Goal: Transaction & Acquisition: Book appointment/travel/reservation

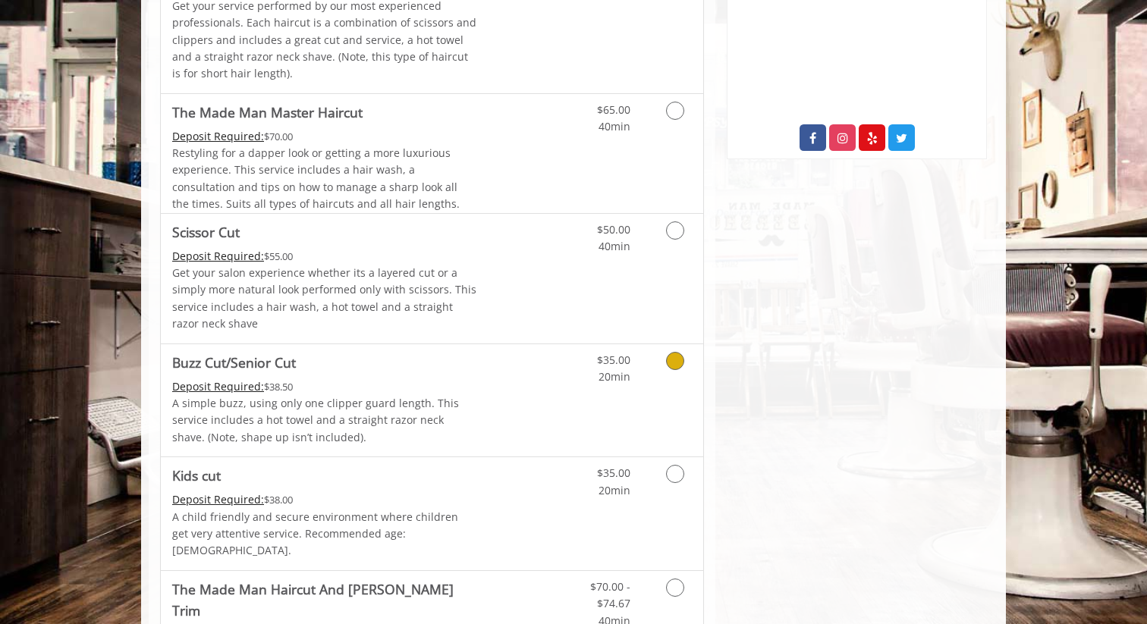
click at [667, 375] on link "Grooming services" at bounding box center [672, 365] width 39 height 42
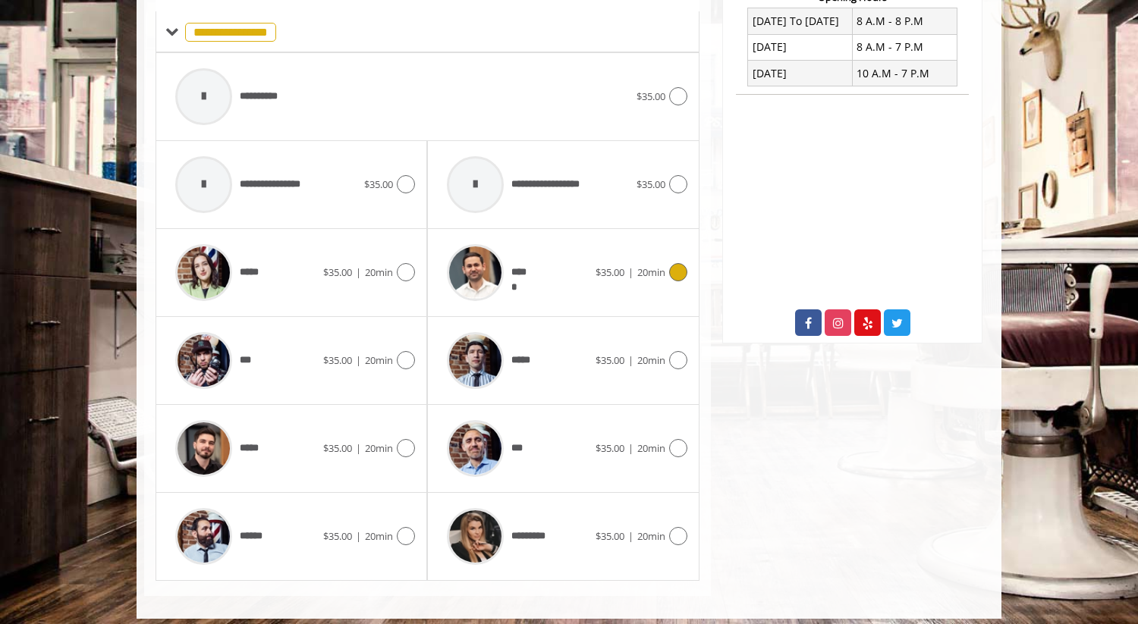
scroll to position [614, 0]
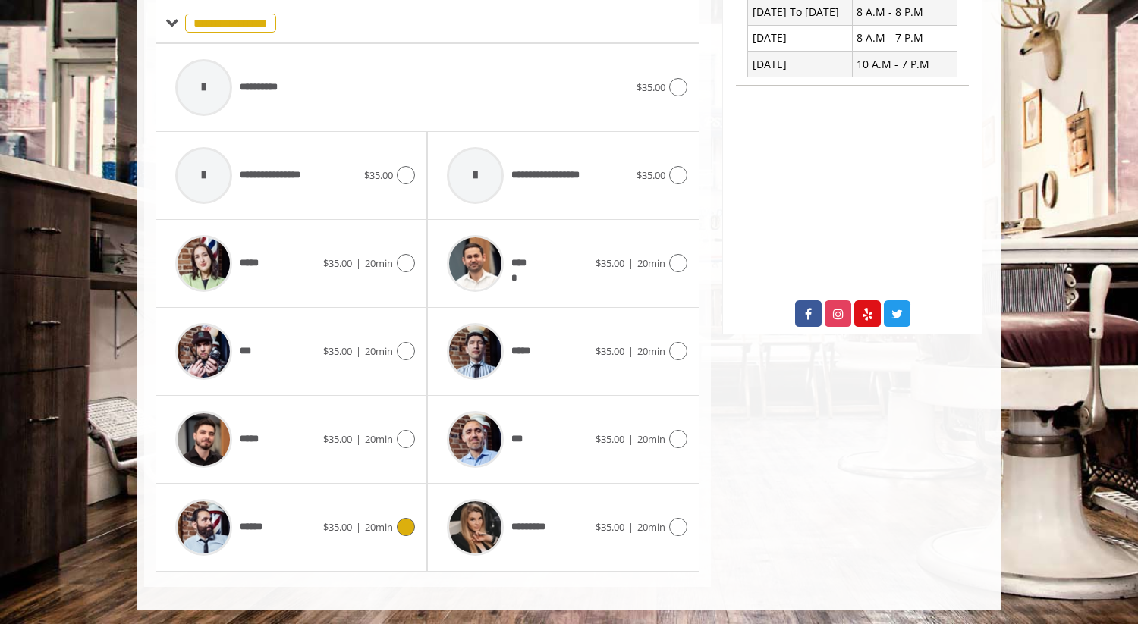
click at [313, 523] on div "******" at bounding box center [245, 527] width 155 height 72
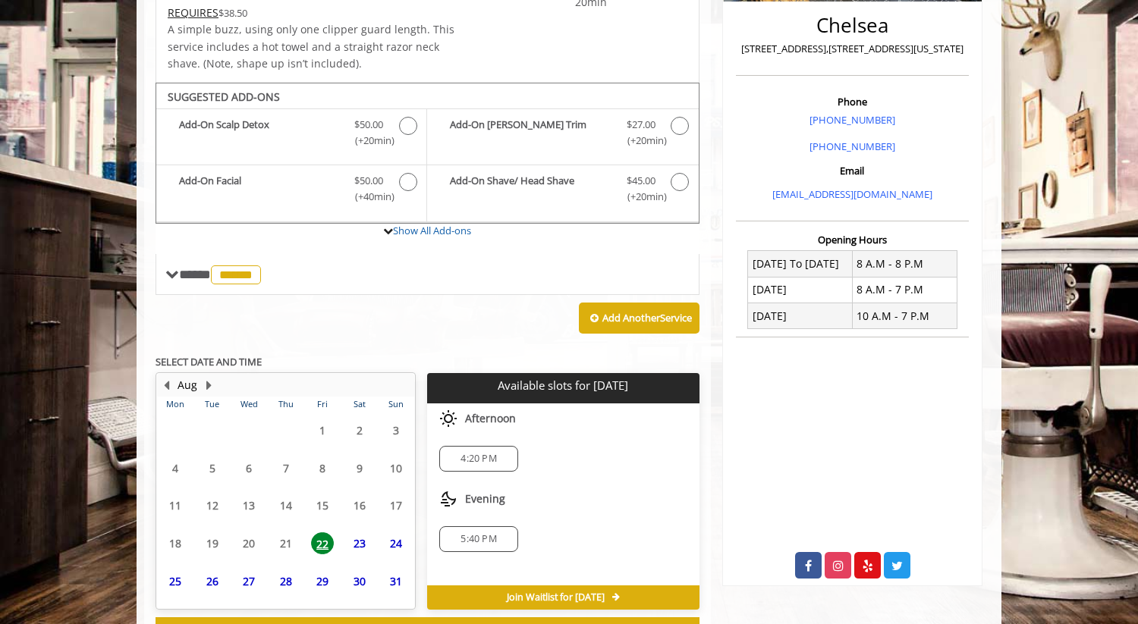
scroll to position [421, 0]
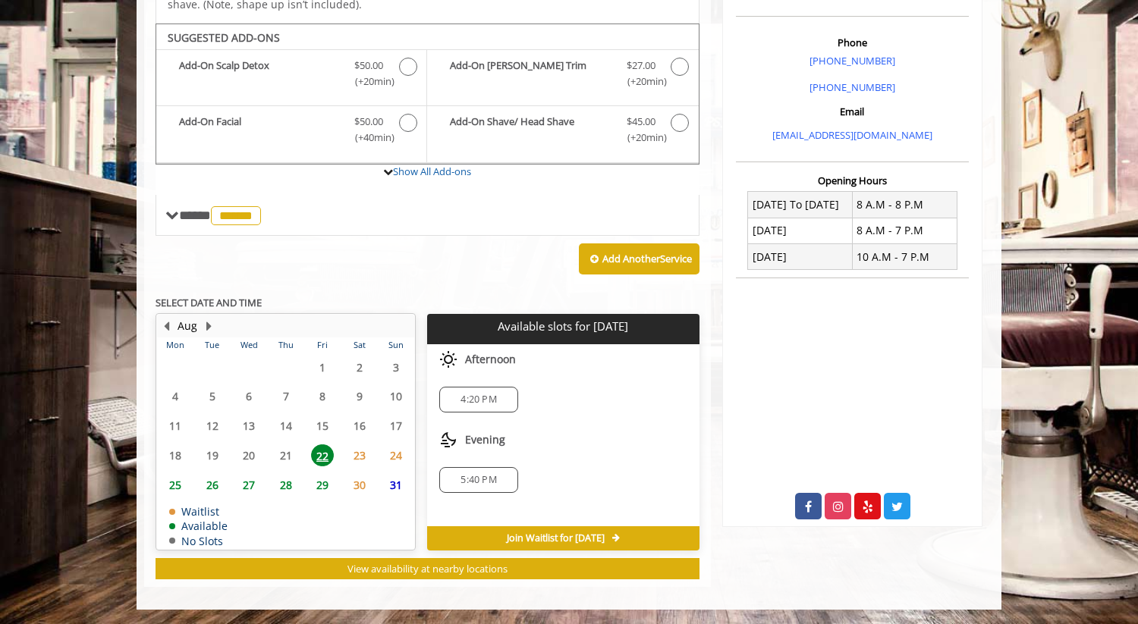
click at [322, 450] on span "22" at bounding box center [322, 455] width 23 height 22
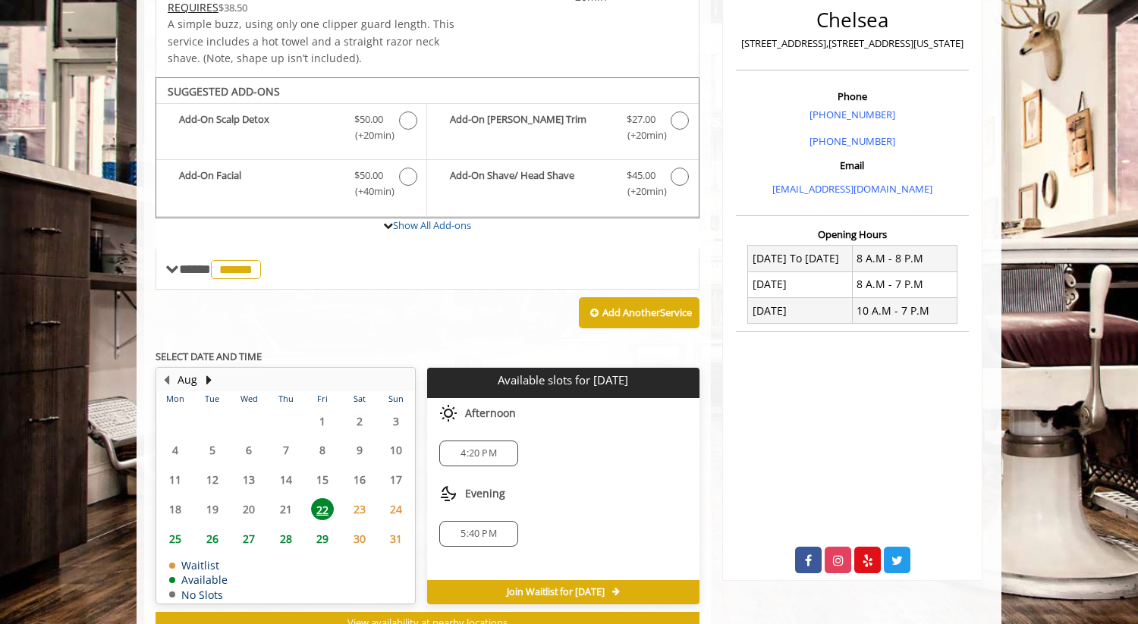
scroll to position [354, 0]
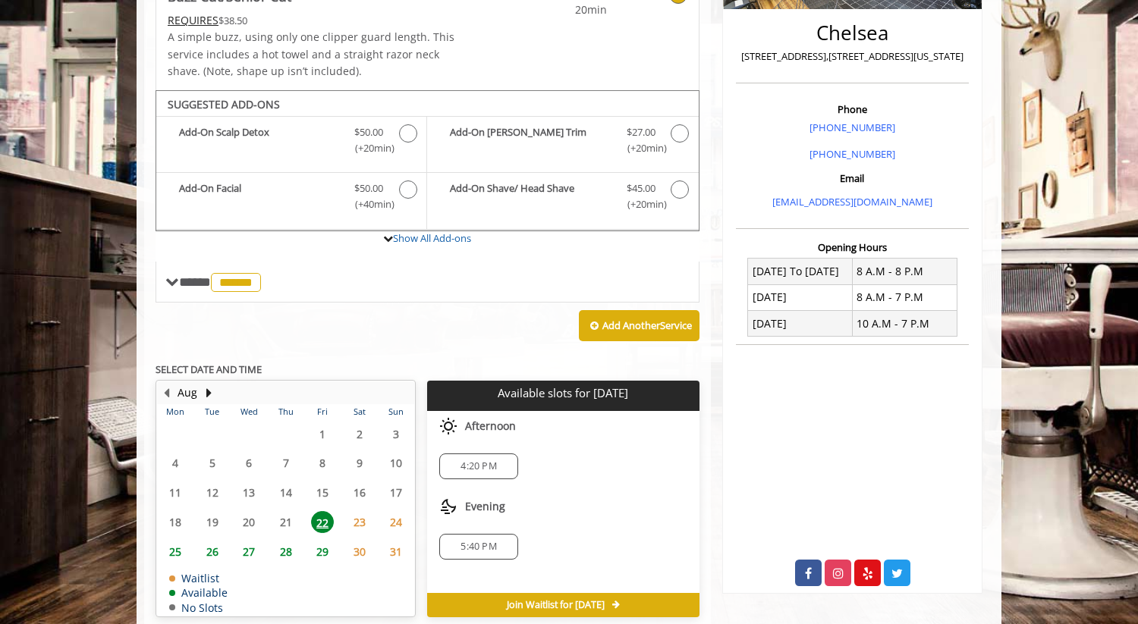
click at [476, 469] on span "4:20 PM" at bounding box center [478, 466] width 36 height 12
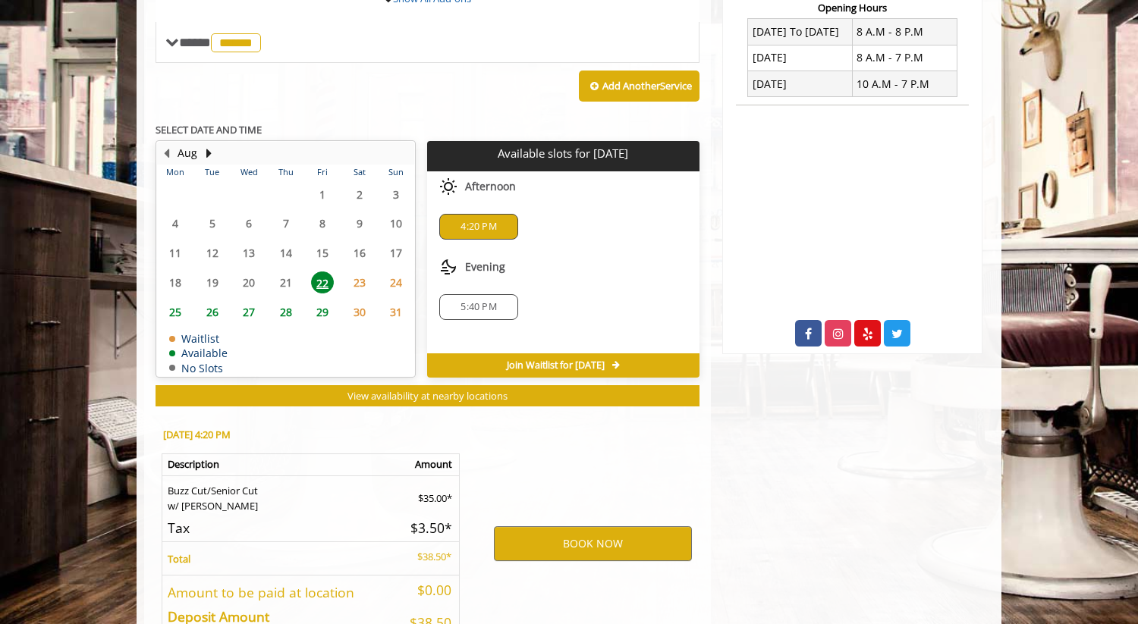
scroll to position [695, 0]
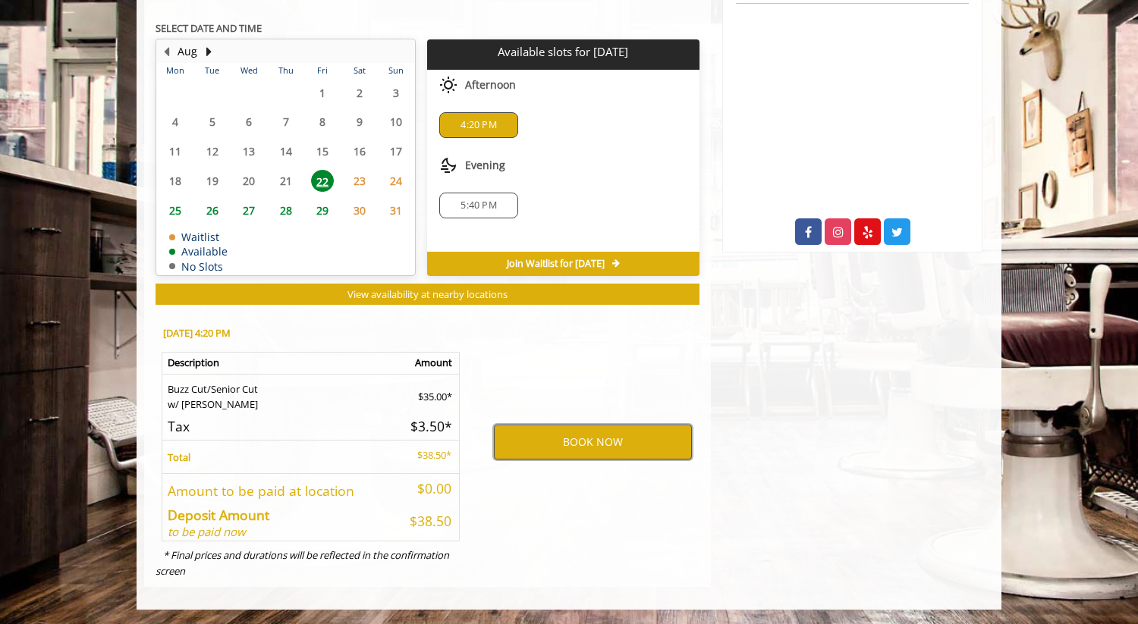
click at [568, 444] on button "BOOK NOW" at bounding box center [593, 442] width 198 height 35
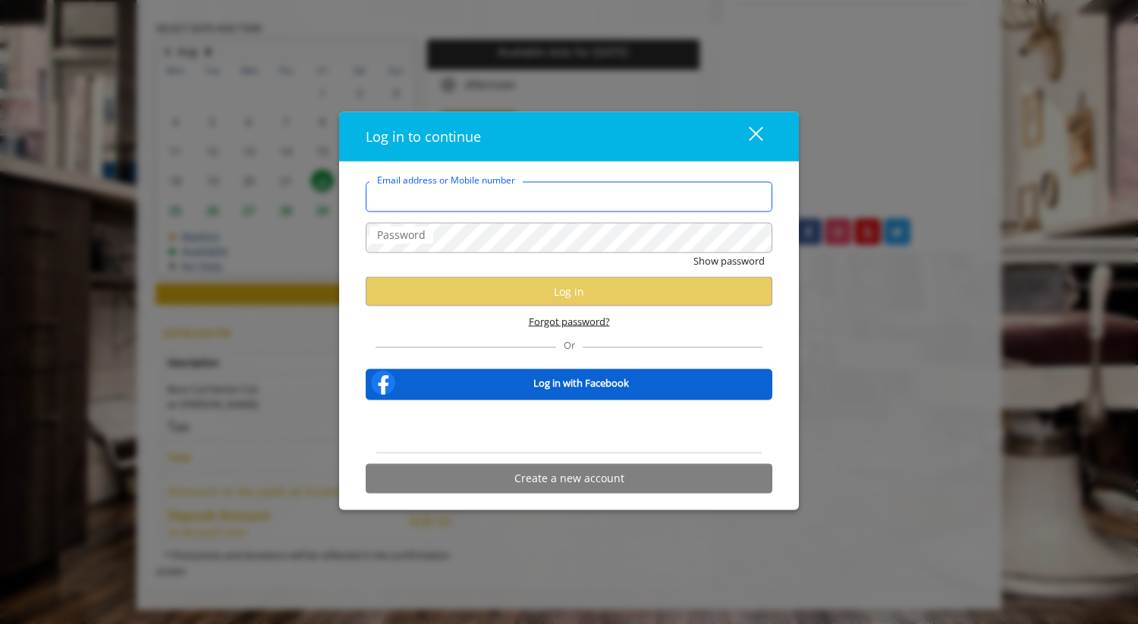
type input "**********"
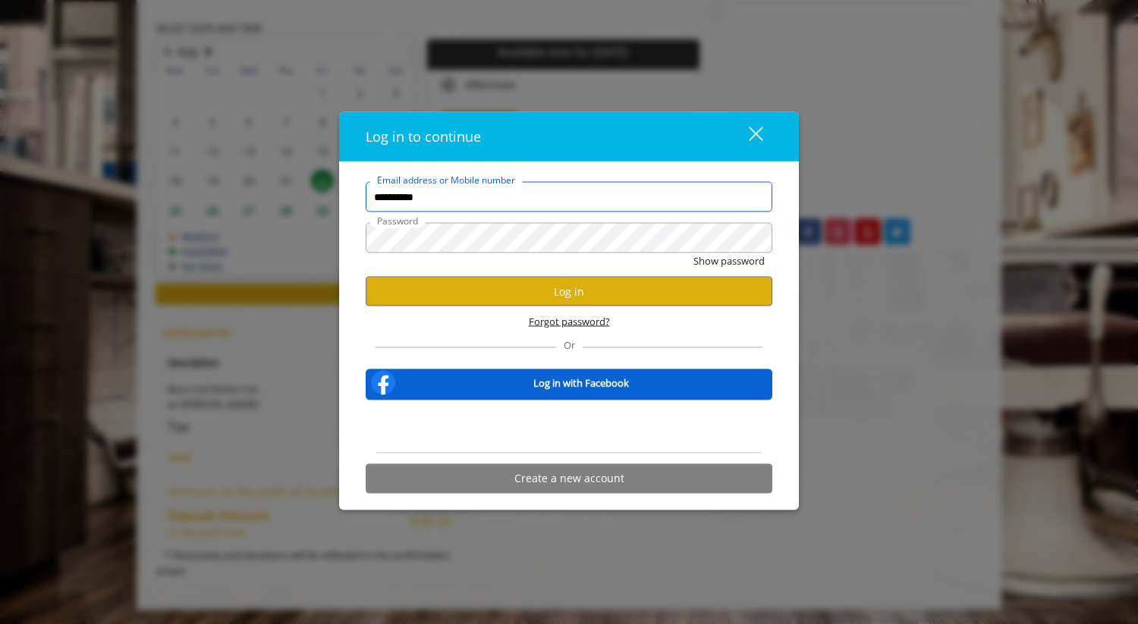
scroll to position [0, 0]
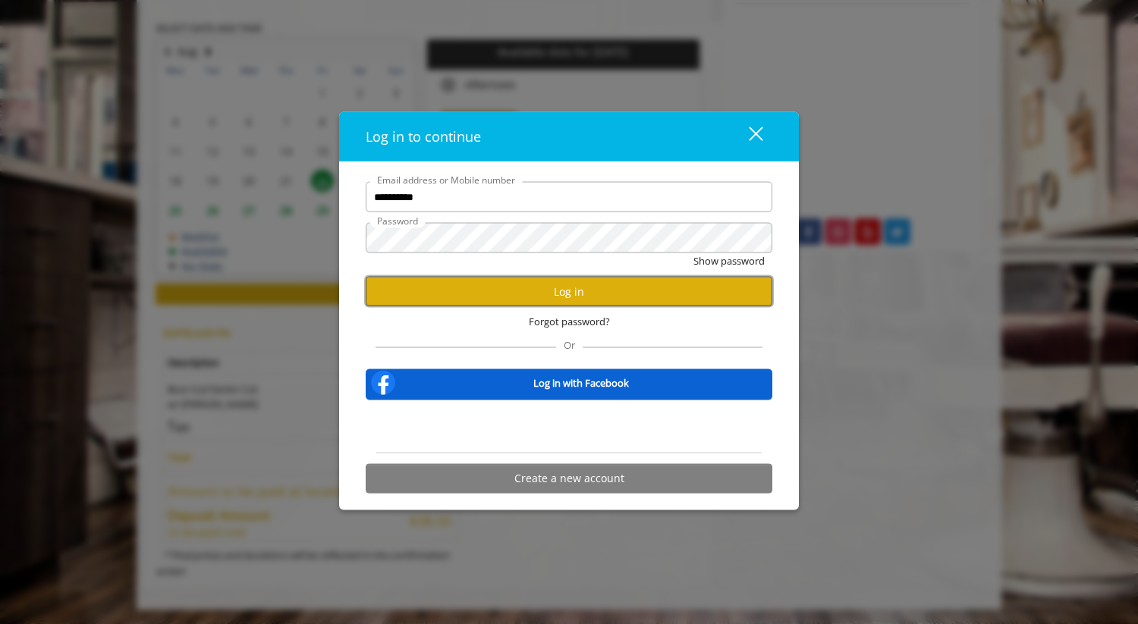
click at [557, 287] on button "Log in" at bounding box center [569, 292] width 407 height 30
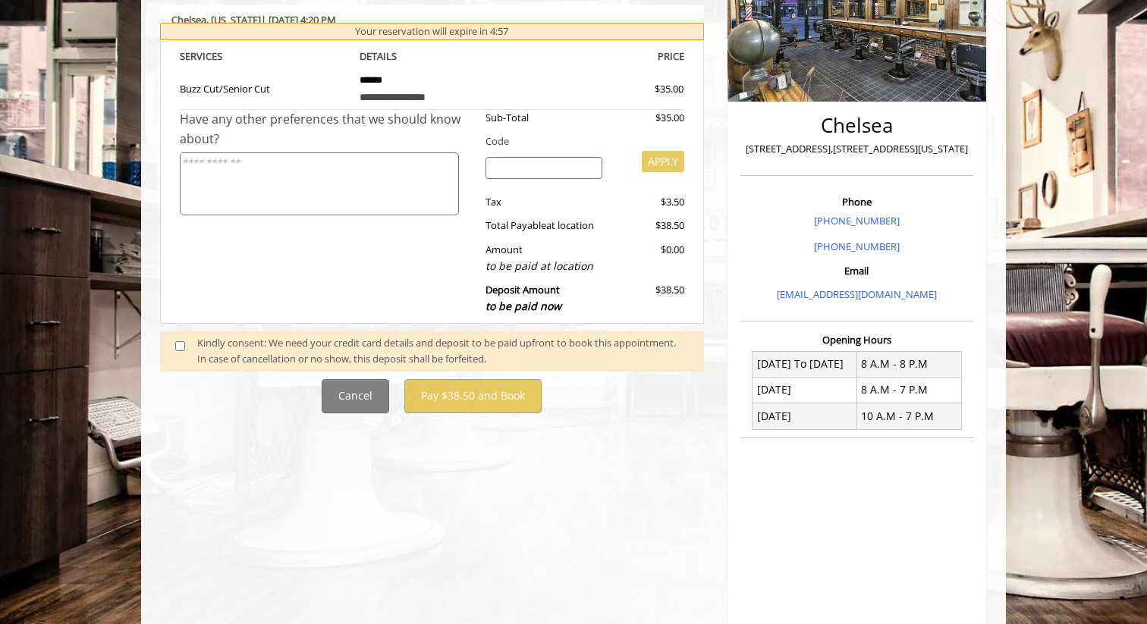
scroll to position [263, 0]
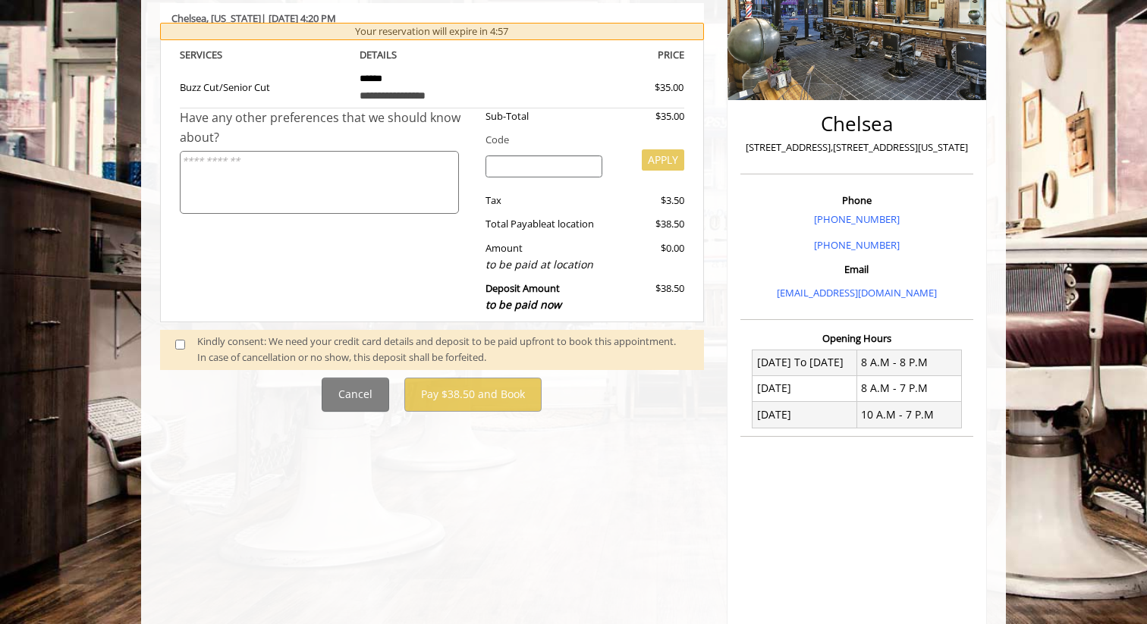
click at [274, 346] on div "Kindly consent: We need your credit card details and deposit to be paid upfront…" at bounding box center [442, 350] width 491 height 32
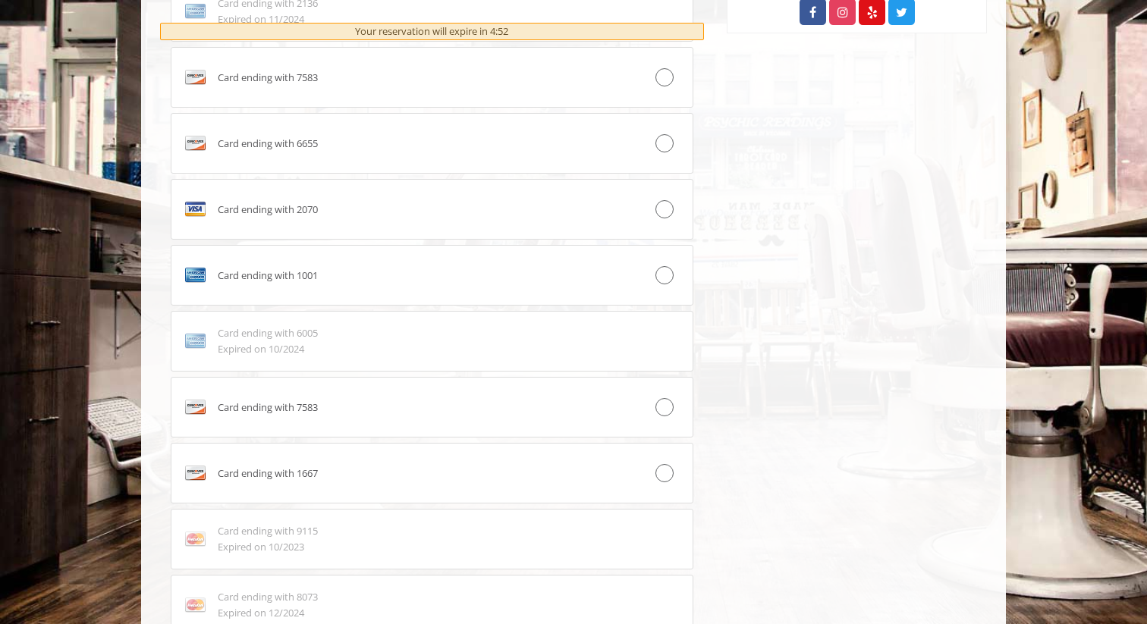
scroll to position [1176, 0]
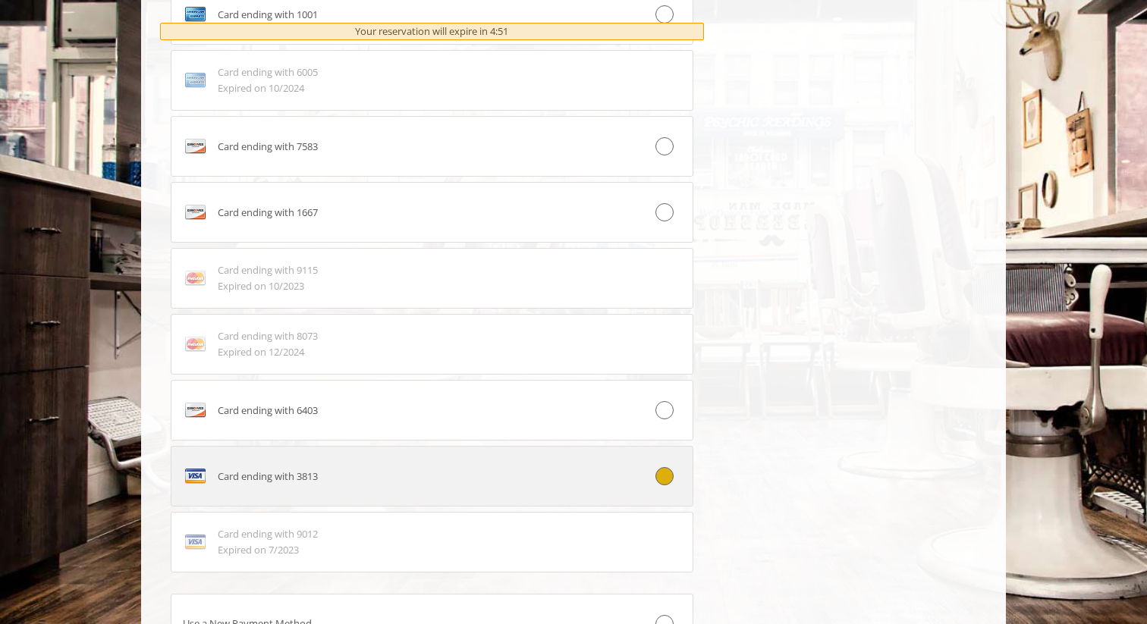
click at [420, 469] on div "Card ending with 3813" at bounding box center [388, 476] width 434 height 24
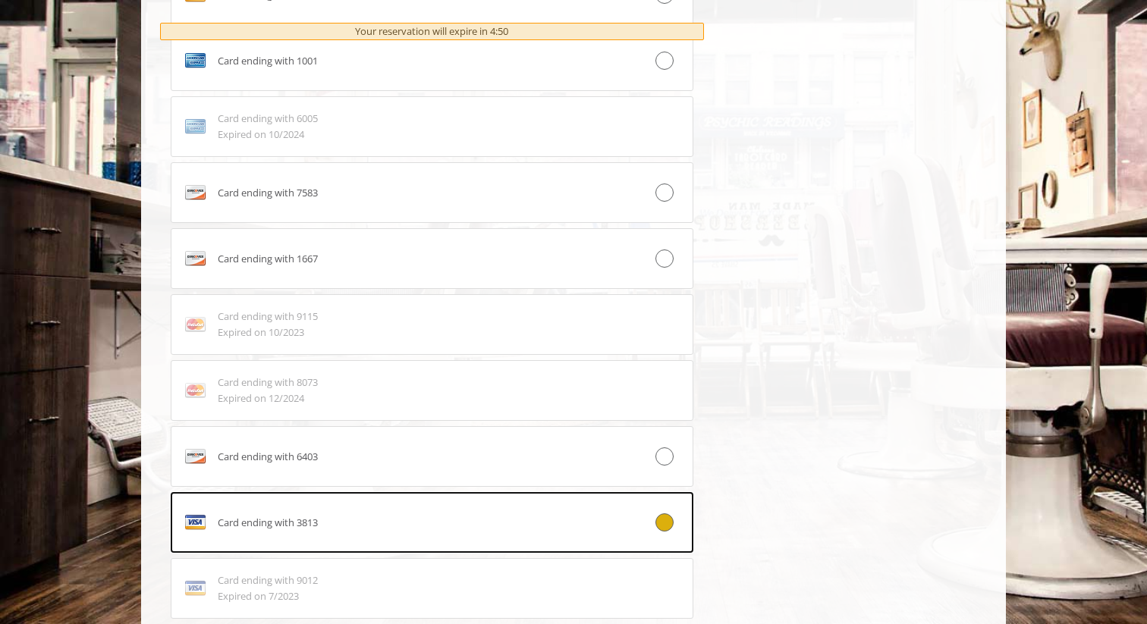
scroll to position [1317, 0]
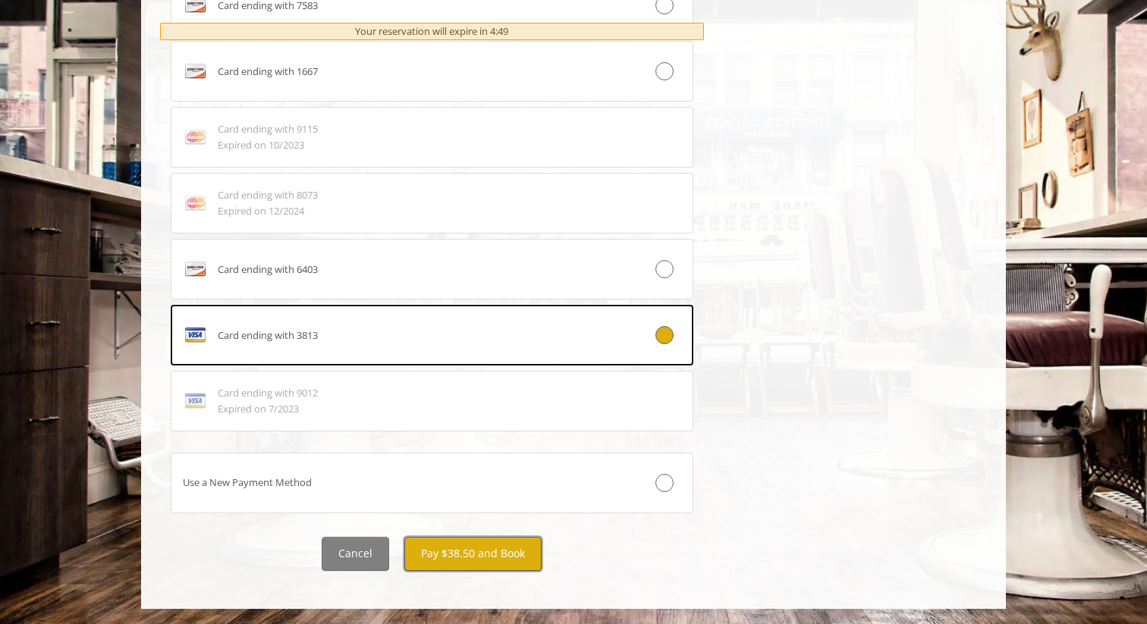
click at [457, 552] on button "Pay $38.50 and Book" at bounding box center [472, 554] width 137 height 34
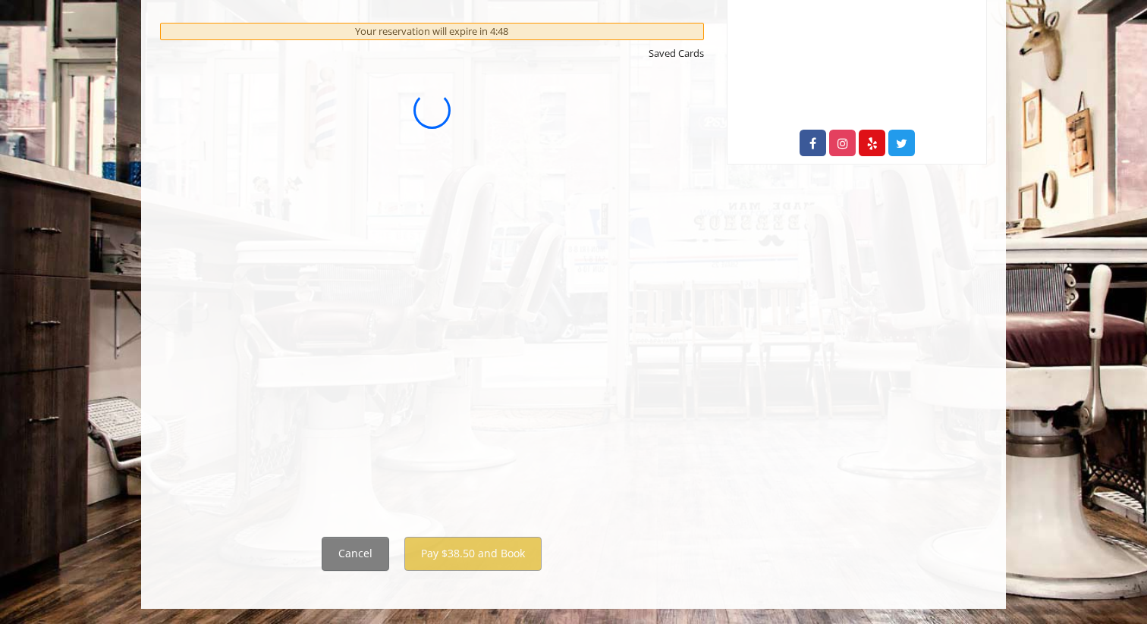
scroll to position [0, 0]
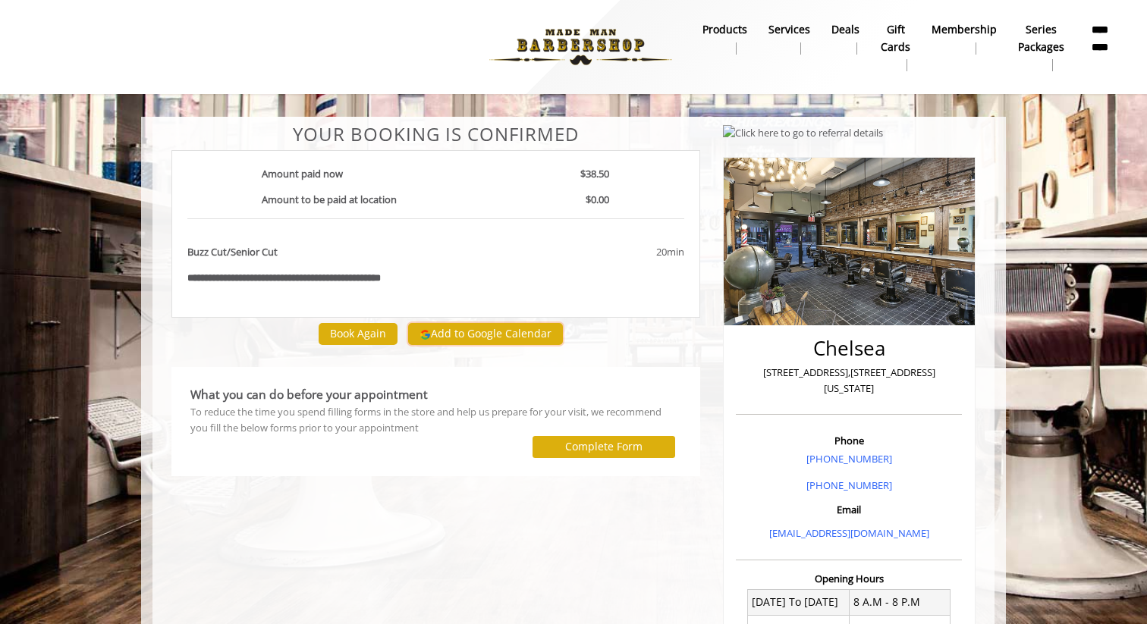
click at [479, 331] on button "Add to Google Calendar" at bounding box center [485, 334] width 155 height 23
